Goal: Complete application form

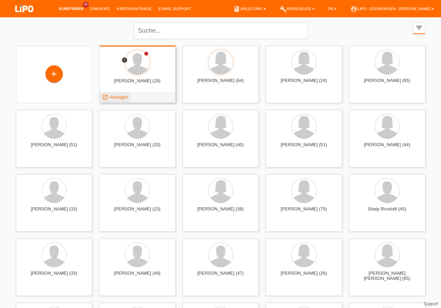
click at [120, 98] on span "Anzeigen" at bounding box center [118, 96] width 19 height 5
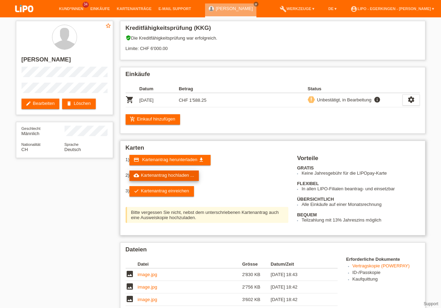
click at [166, 174] on link "cloud_upload Kartenantrag hochladen ..." at bounding box center [163, 175] width 69 height 10
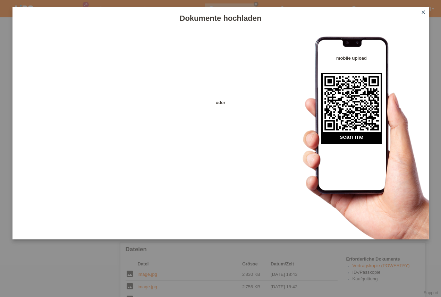
click at [427, 10] on link "close" at bounding box center [423, 13] width 9 height 8
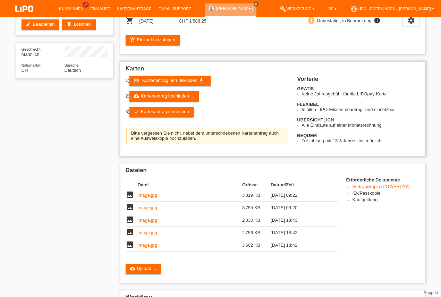
scroll to position [139, 0]
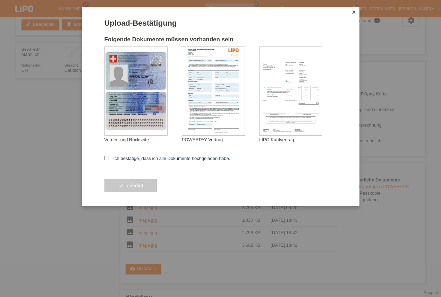
click at [108, 158] on icon at bounding box center [106, 158] width 5 height 5
click at [108, 158] on input "Ich bestätige, dass ich alle Dokumente hochgeladen habe." at bounding box center [106, 158] width 5 height 5
checkbox input "true"
click at [116, 187] on button "check erledigt" at bounding box center [130, 185] width 53 height 13
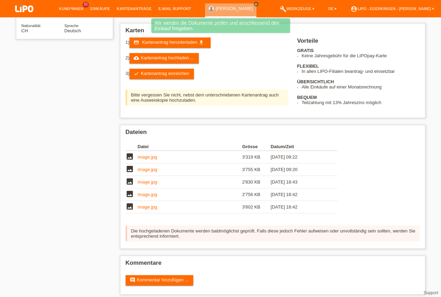
scroll to position [20, 0]
click at [149, 79] on link "check Kartenantrag einreichen" at bounding box center [161, 74] width 65 height 10
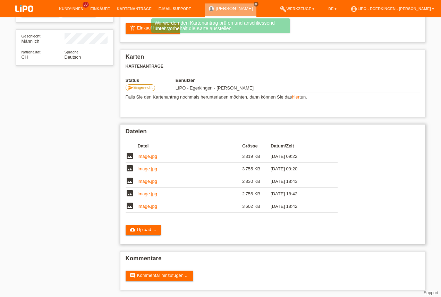
scroll to position [92, 0]
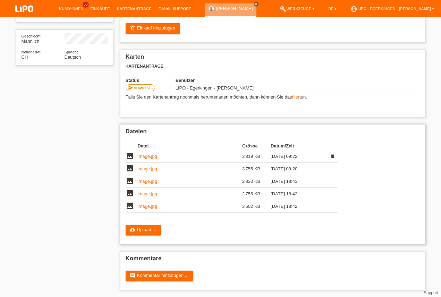
click at [145, 158] on link "image.jpg" at bounding box center [147, 156] width 19 height 5
click at [156, 171] on td "image.jpg" at bounding box center [190, 169] width 104 height 12
click at [151, 169] on link "image.jpg" at bounding box center [147, 168] width 19 height 5
click at [150, 182] on link "image.jpg" at bounding box center [147, 181] width 19 height 5
click at [140, 192] on link "image.jpg" at bounding box center [147, 193] width 19 height 5
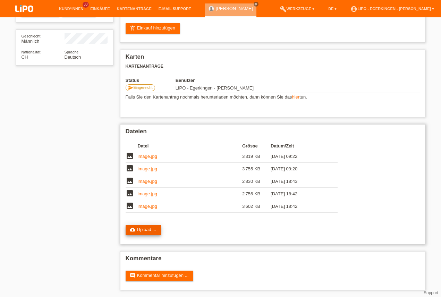
click at [140, 228] on link "cloud_upload Upload ..." at bounding box center [144, 230] width 36 height 10
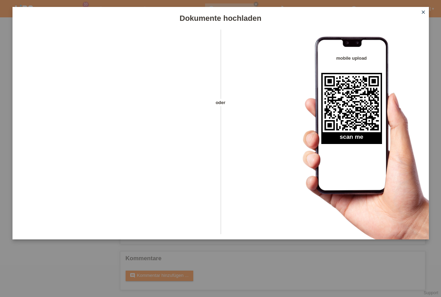
click at [423, 10] on icon "close" at bounding box center [424, 12] width 6 height 6
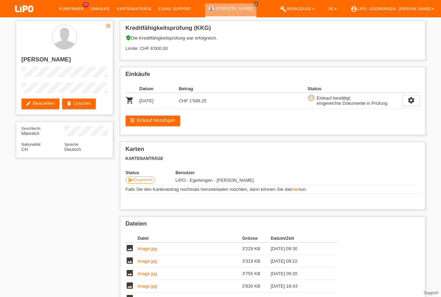
scroll to position [20, 0]
